Goal: Transaction & Acquisition: Subscribe to service/newsletter

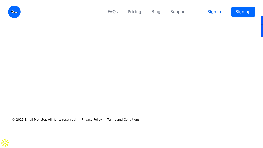
click at [218, 13] on link "Sign in" at bounding box center [214, 12] width 14 height 6
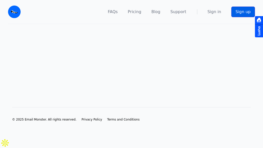
click at [235, 13] on link "Sign up" at bounding box center [243, 12] width 24 height 11
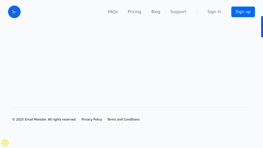
click at [153, 91] on main at bounding box center [131, 57] width 263 height 67
